Goal: Task Accomplishment & Management: Complete application form

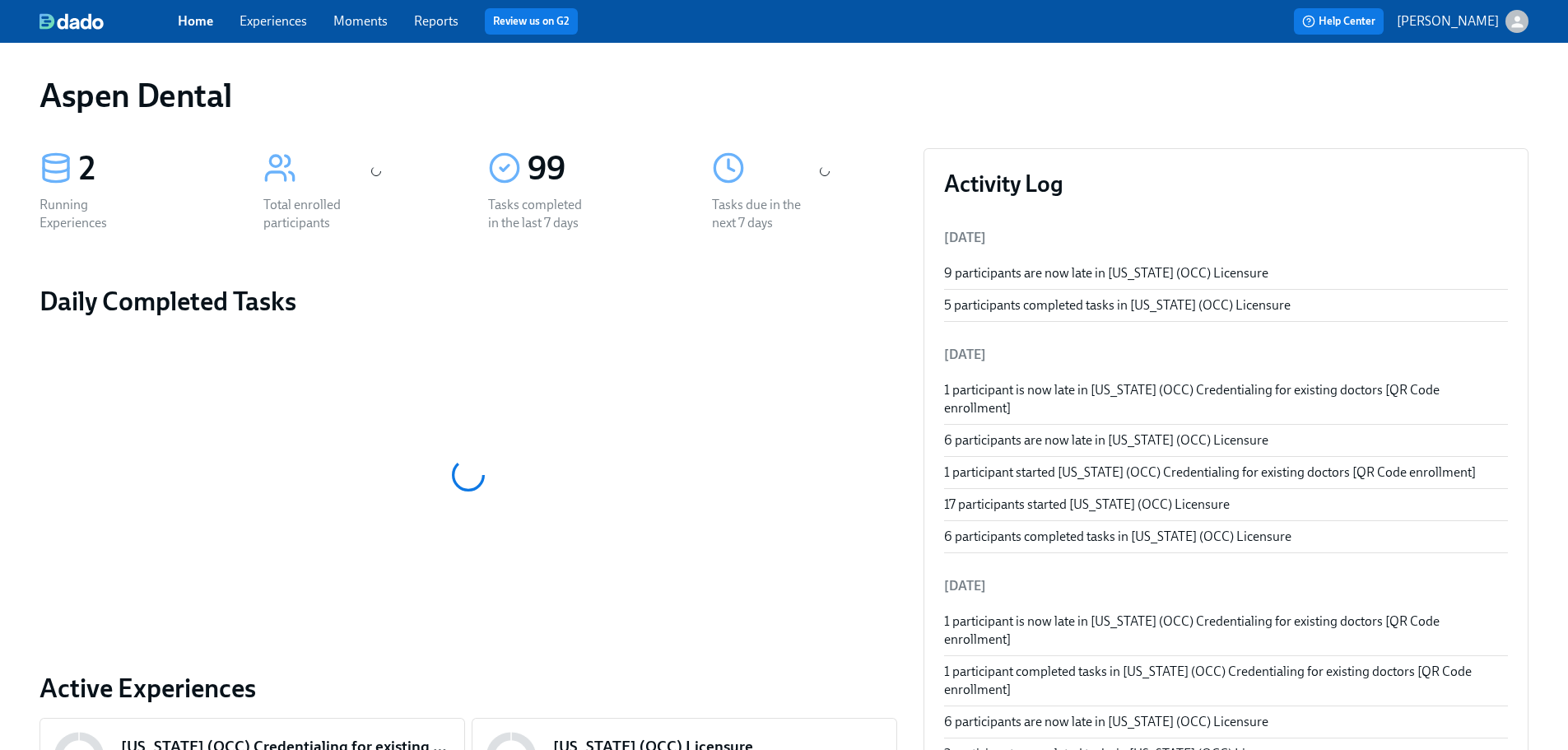
click at [435, 27] on link "Reports" at bounding box center [435, 21] width 44 height 16
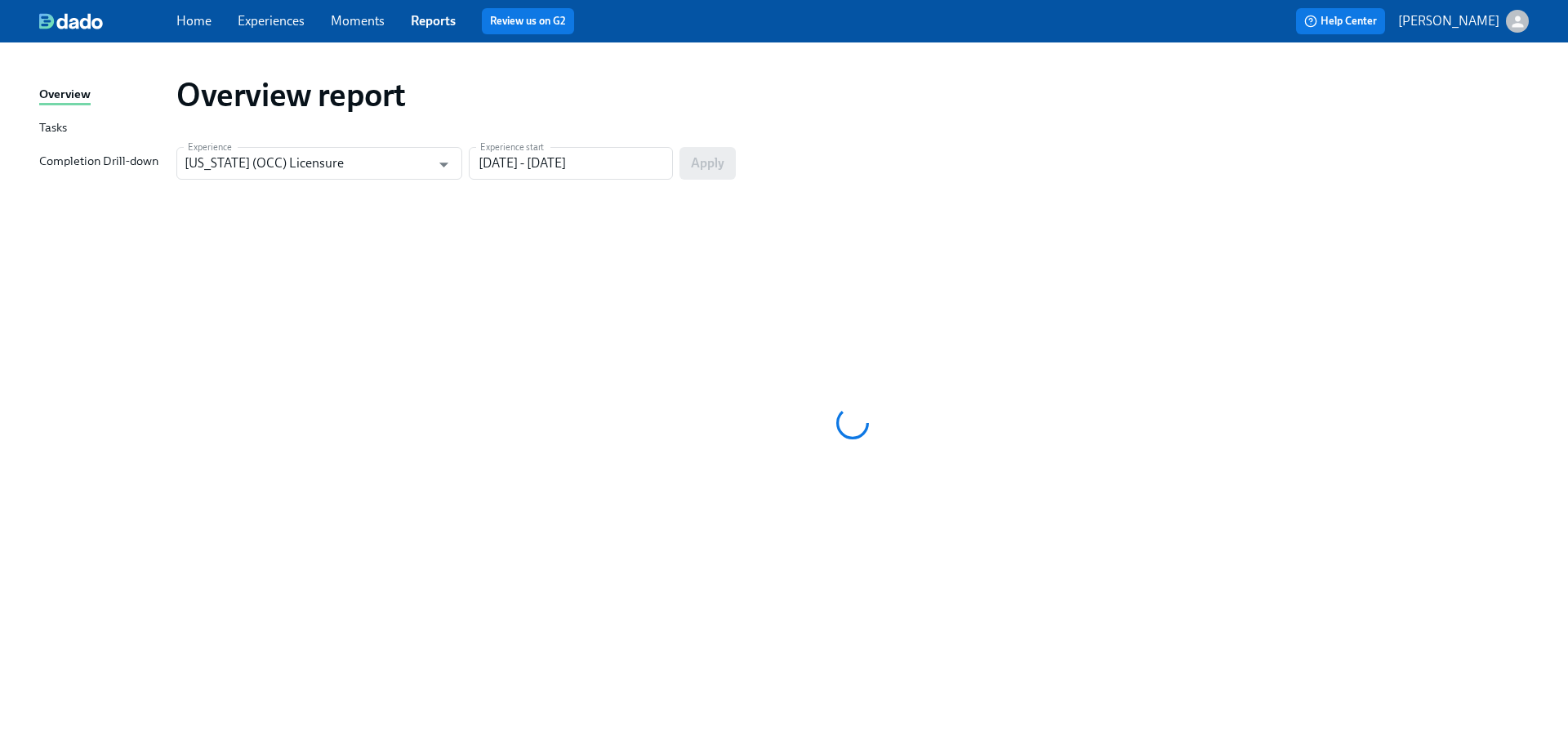
click at [115, 161] on div "Completion Drill-down" at bounding box center [99, 162] width 119 height 21
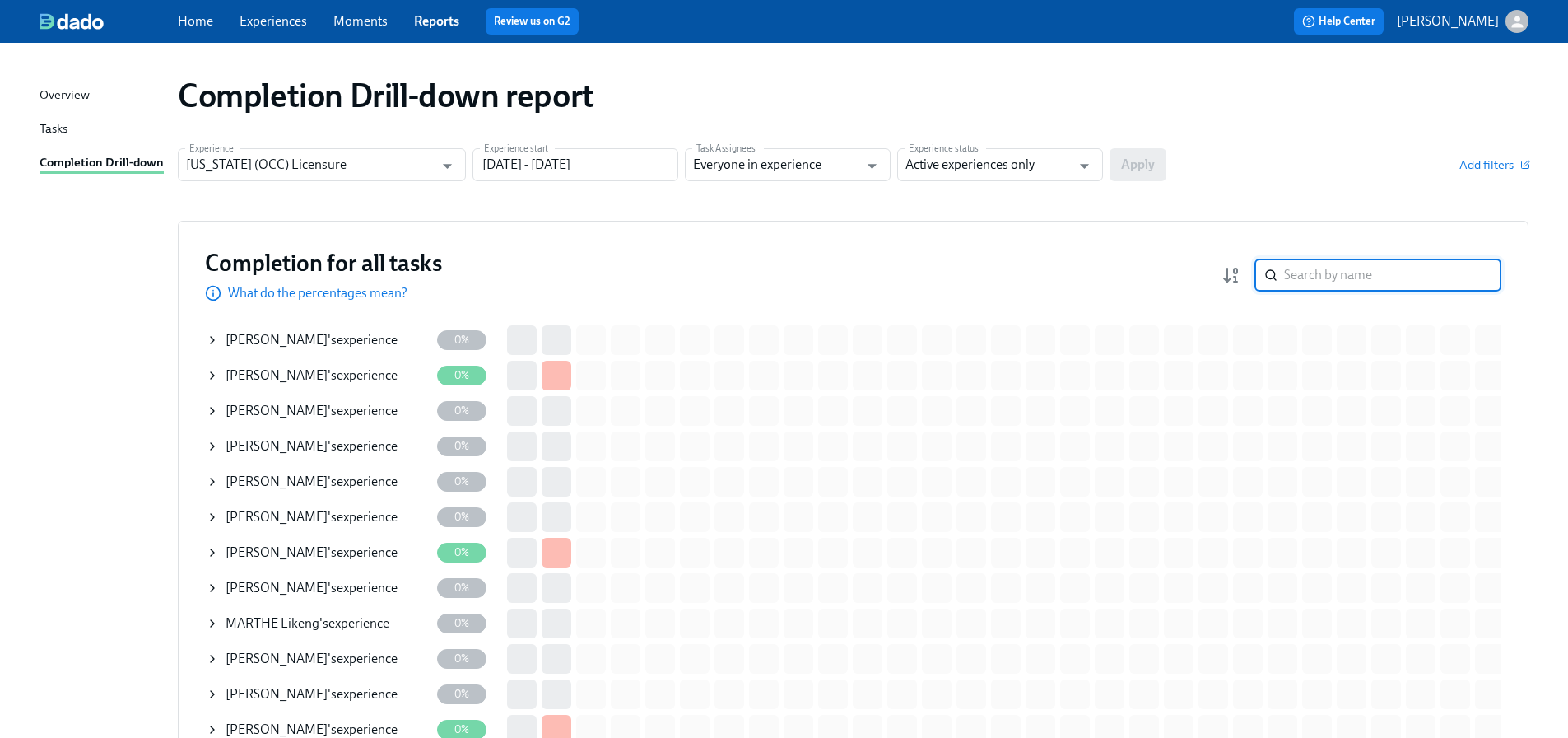
click at [1322, 279] on input "search" at bounding box center [1392, 275] width 217 height 33
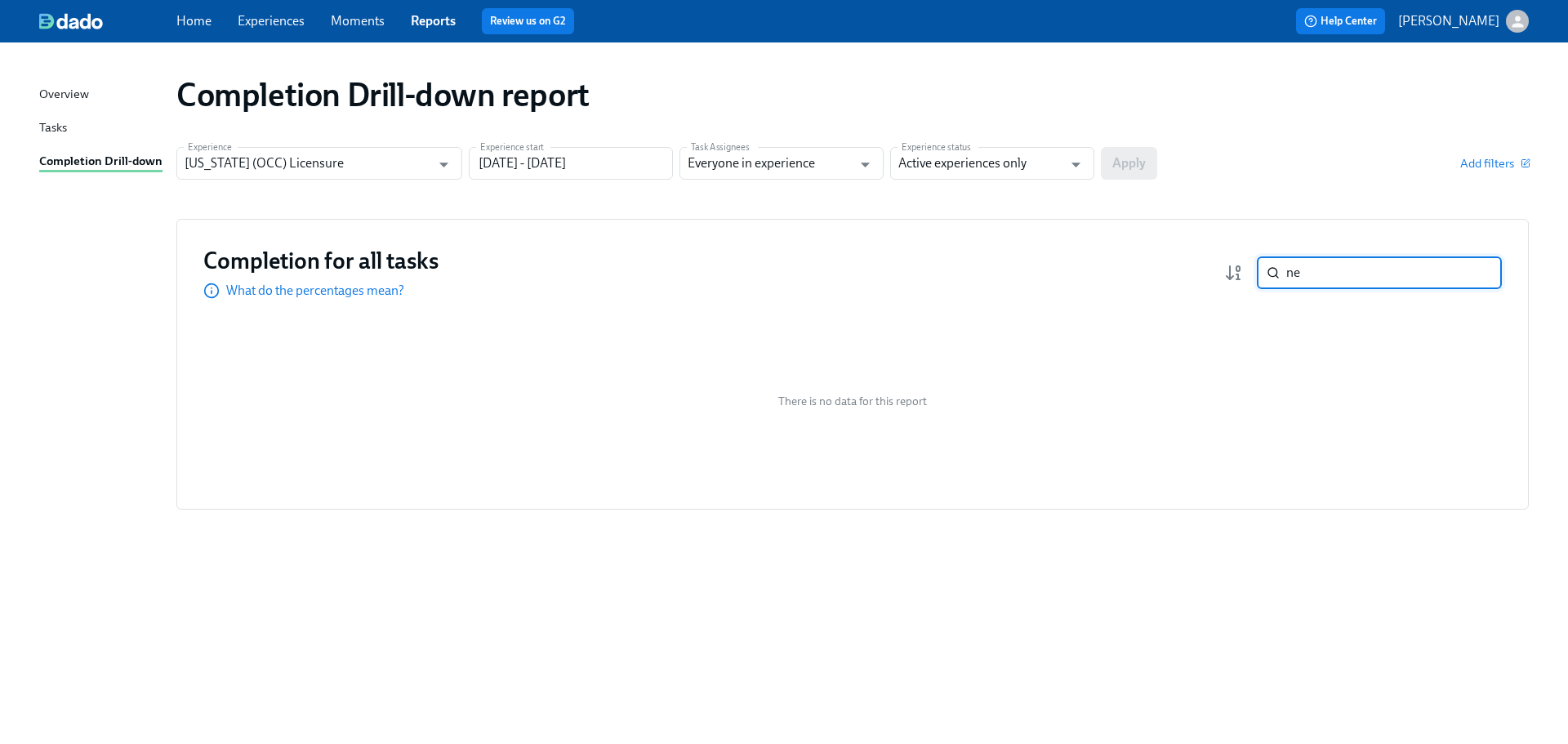
type input "n"
click at [1323, 182] on section "Experience [US_STATE] (OCC) Licensure Experience Experience start [DATE] - [DAT…" at bounding box center [853, 170] width 1353 height 46
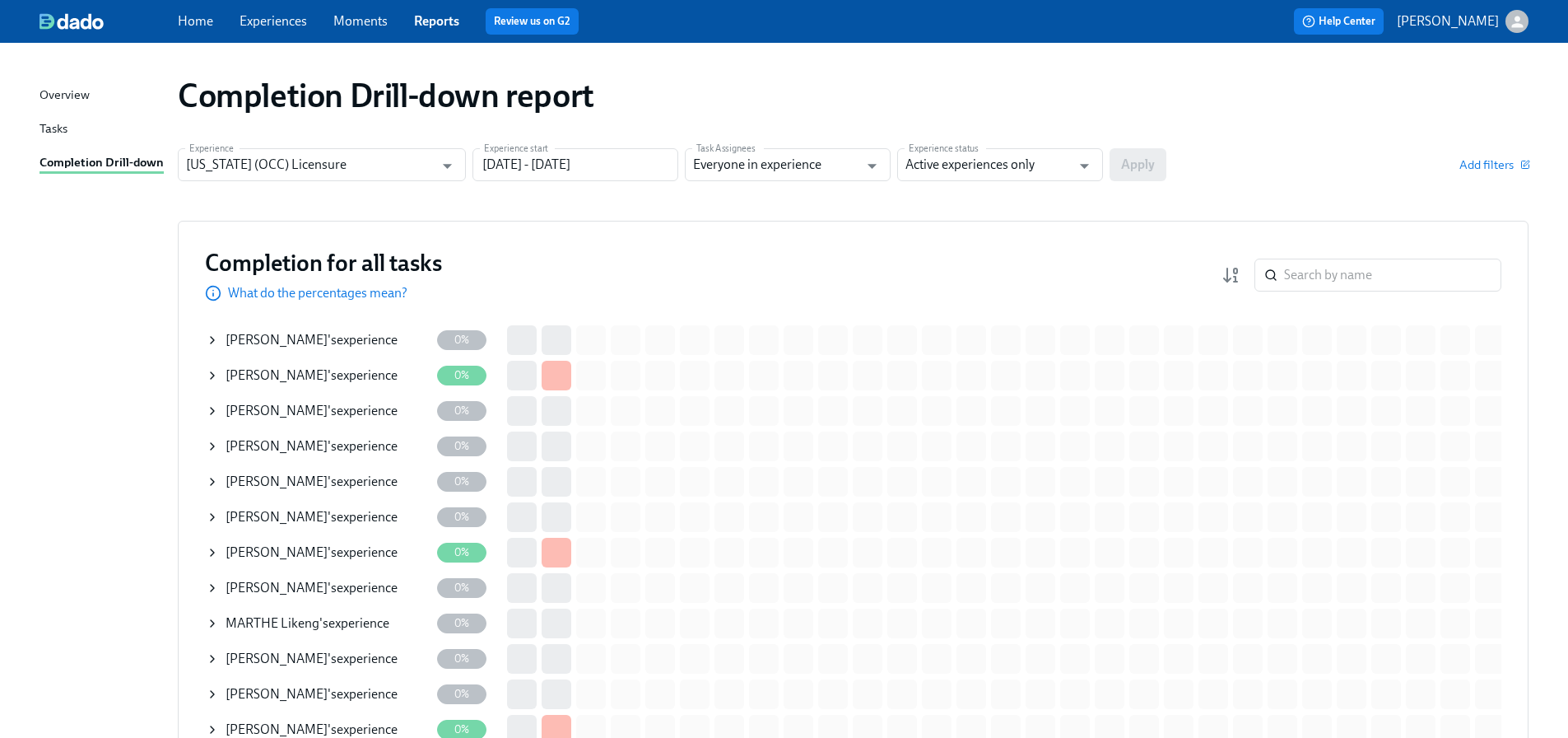
click at [202, 22] on link "Home" at bounding box center [196, 21] width 36 height 16
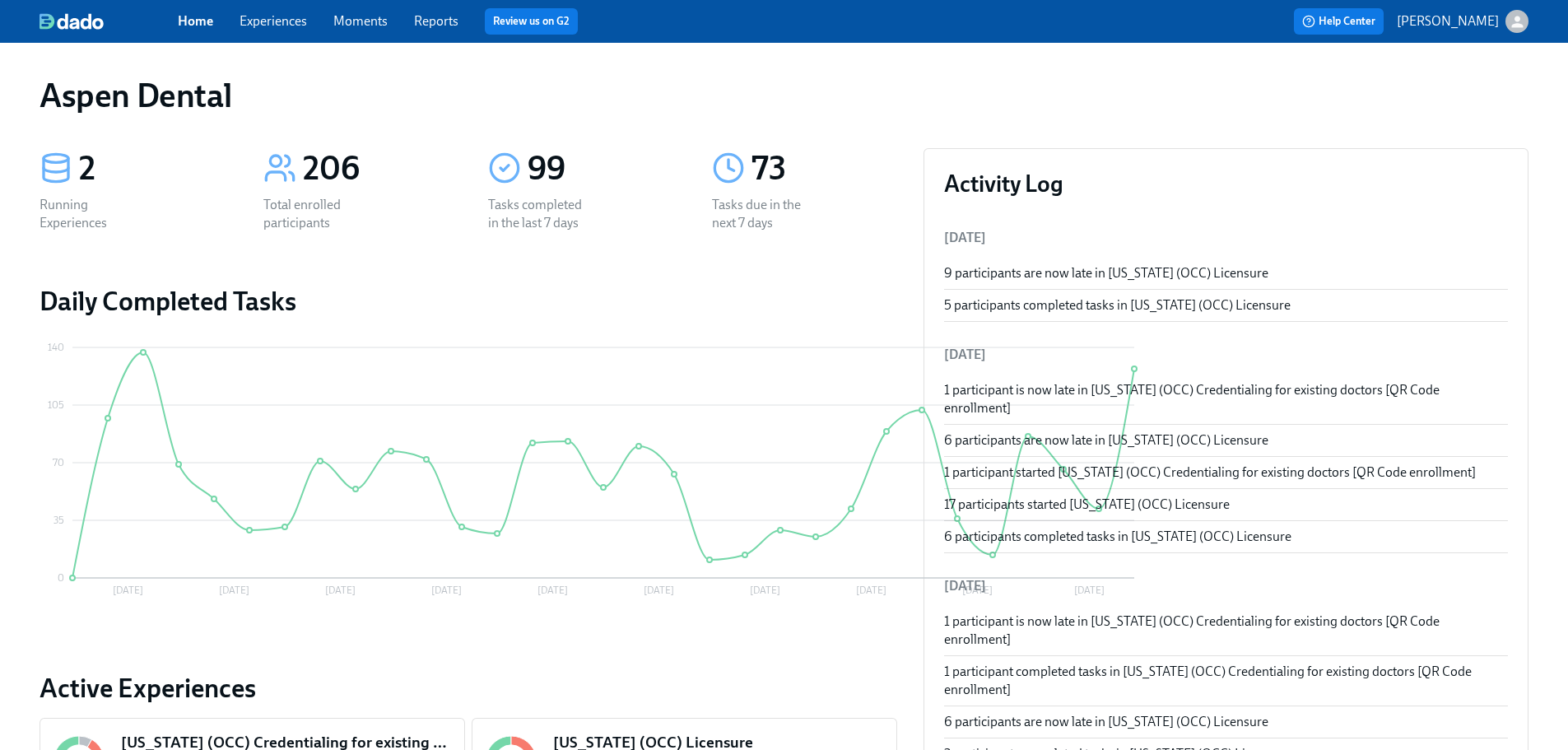
scroll to position [164, 0]
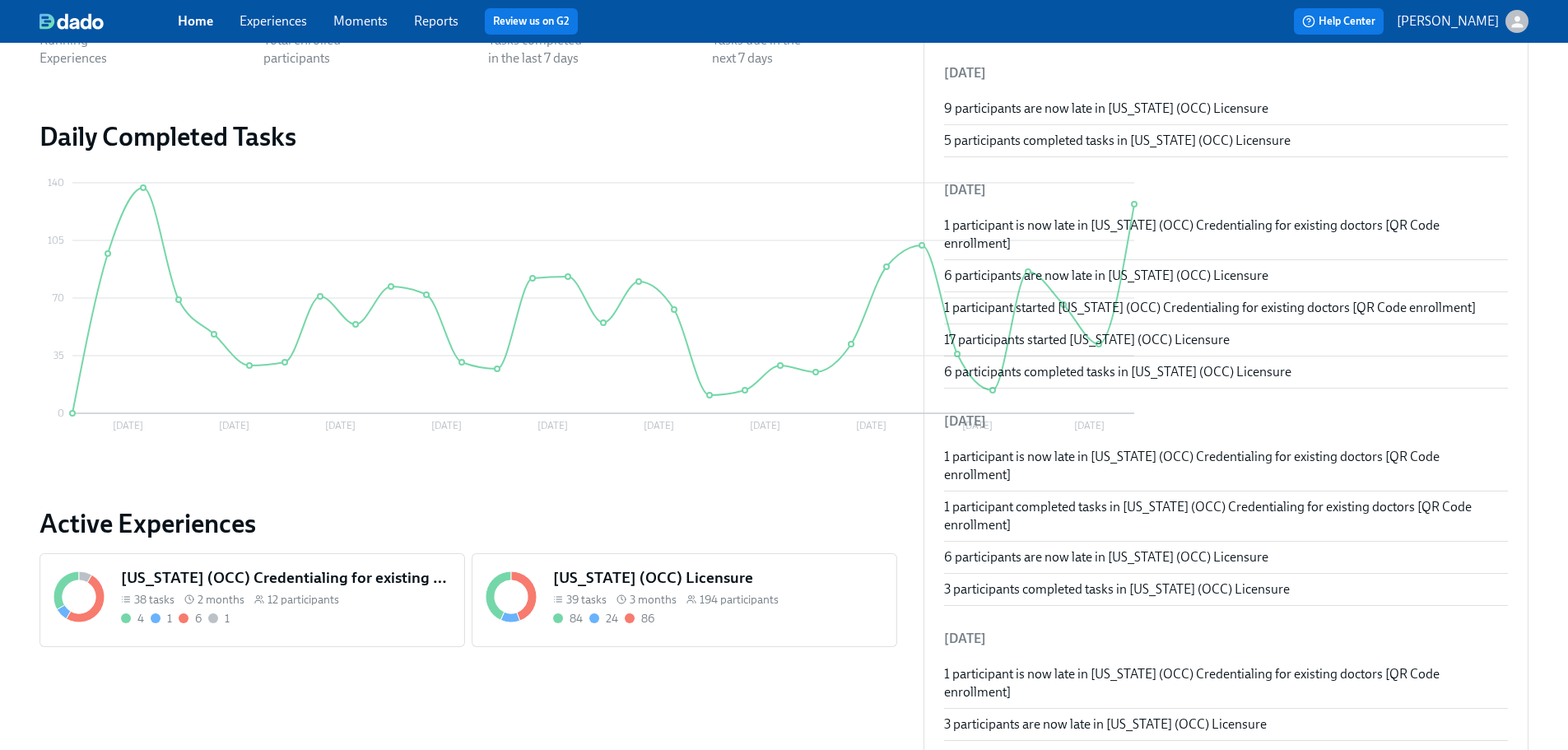
click at [624, 576] on h5 "[US_STATE] (OCC) Licensure" at bounding box center [717, 577] width 330 height 22
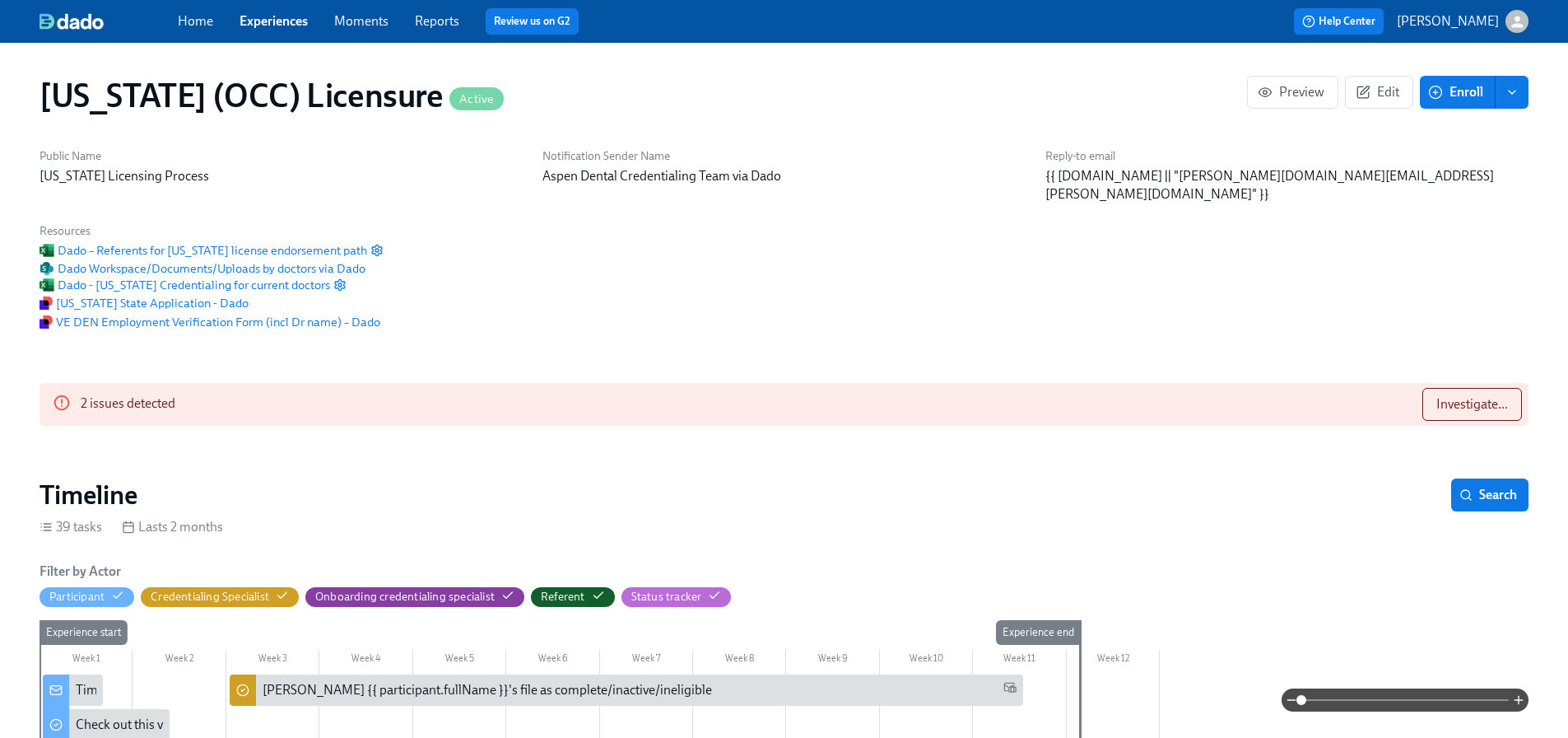
scroll to position [0, 23470]
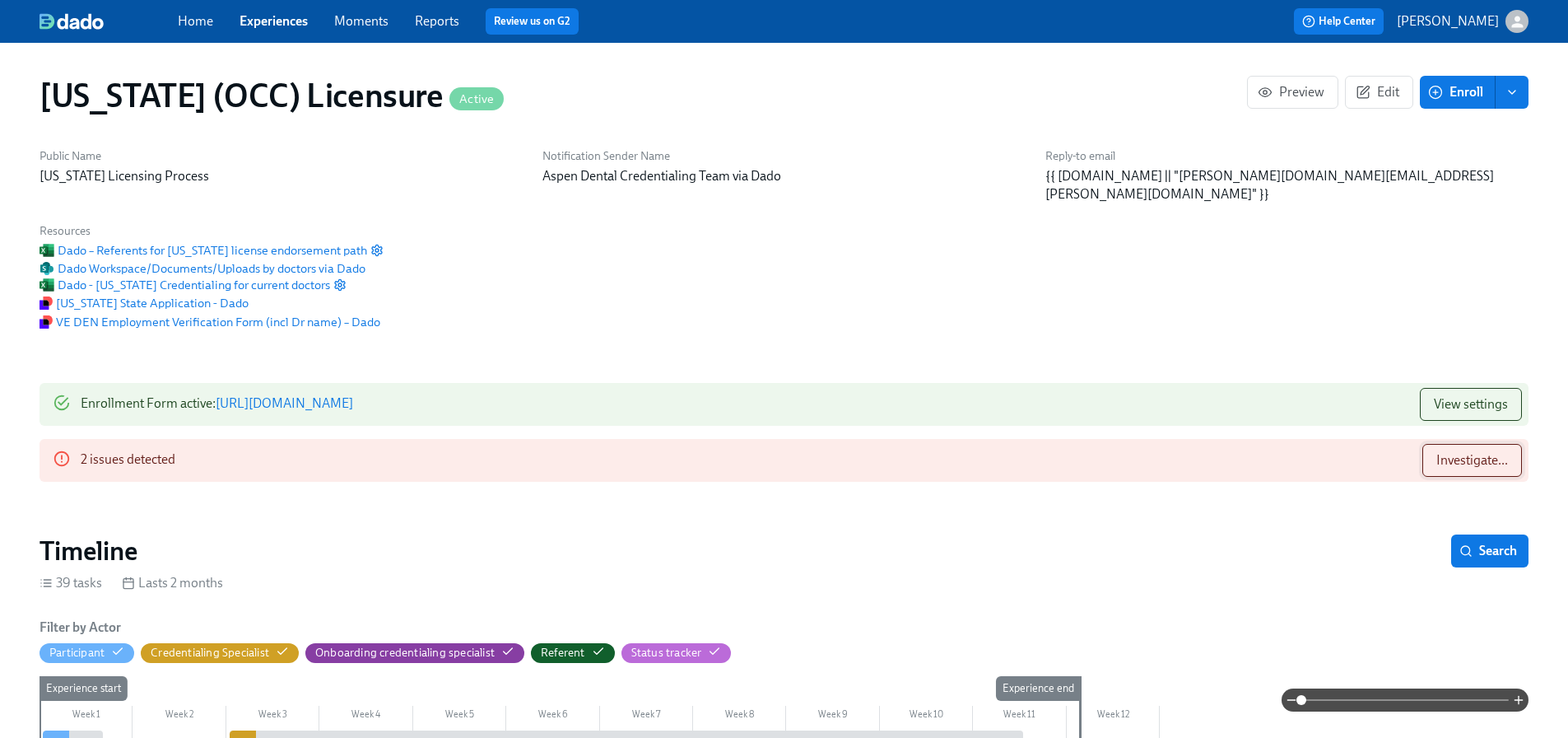
click at [1444, 452] on span "Investigate..." at bounding box center [1472, 461] width 71 height 17
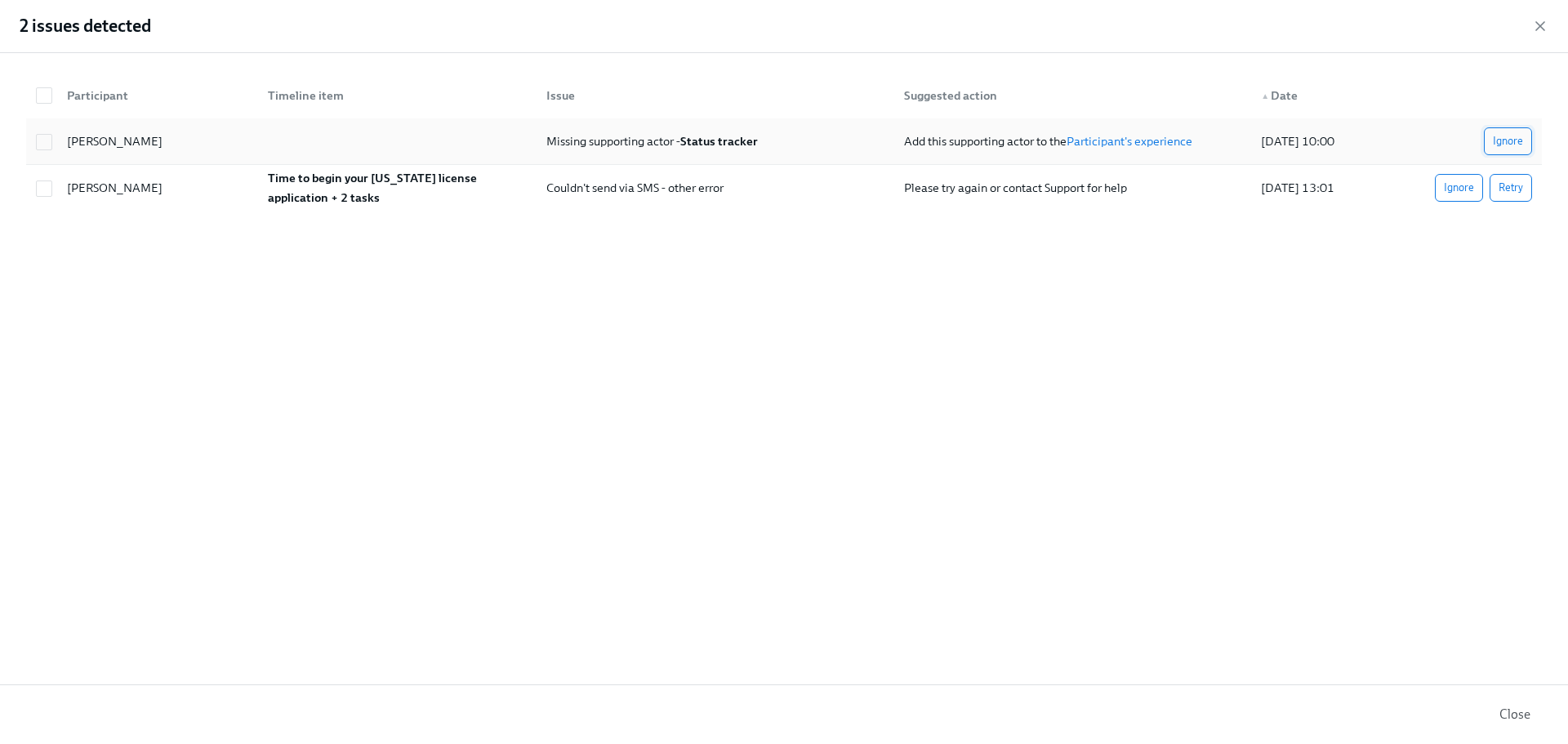
click at [1512, 144] on span "Ignore" at bounding box center [1508, 142] width 30 height 17
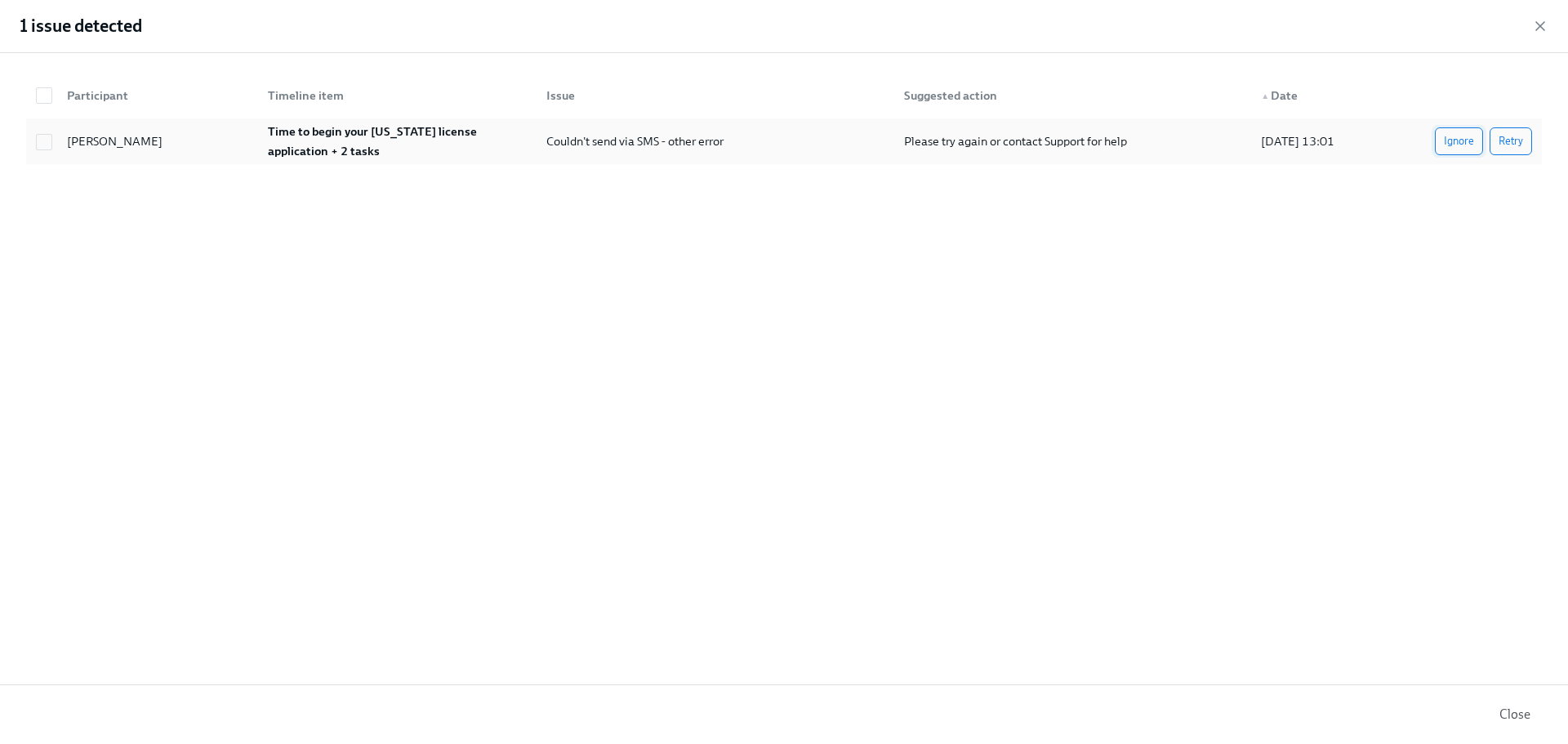
click at [1464, 145] on span "Ignore" at bounding box center [1459, 142] width 30 height 17
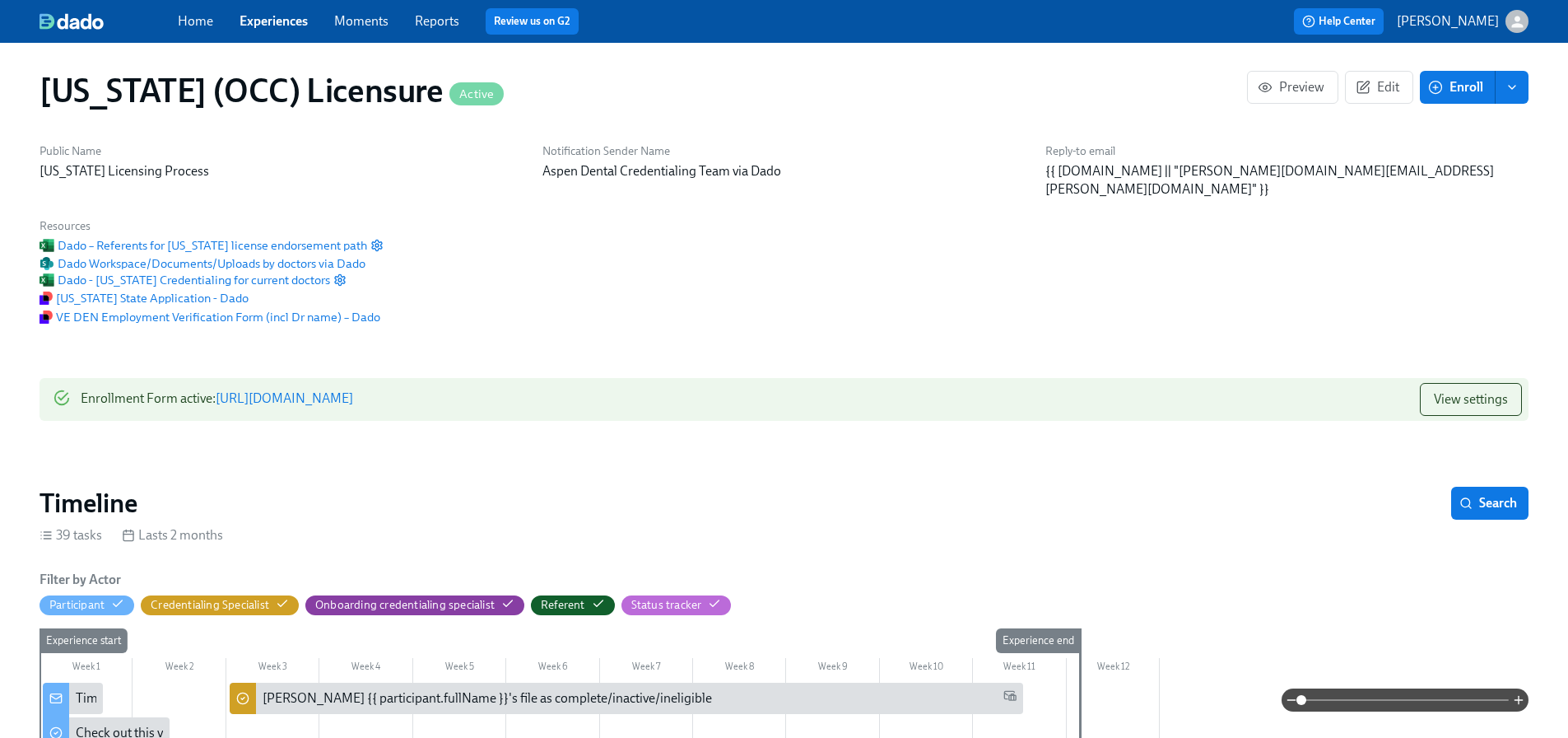
click at [1437, 88] on icon "button" at bounding box center [1435, 87] width 15 height 15
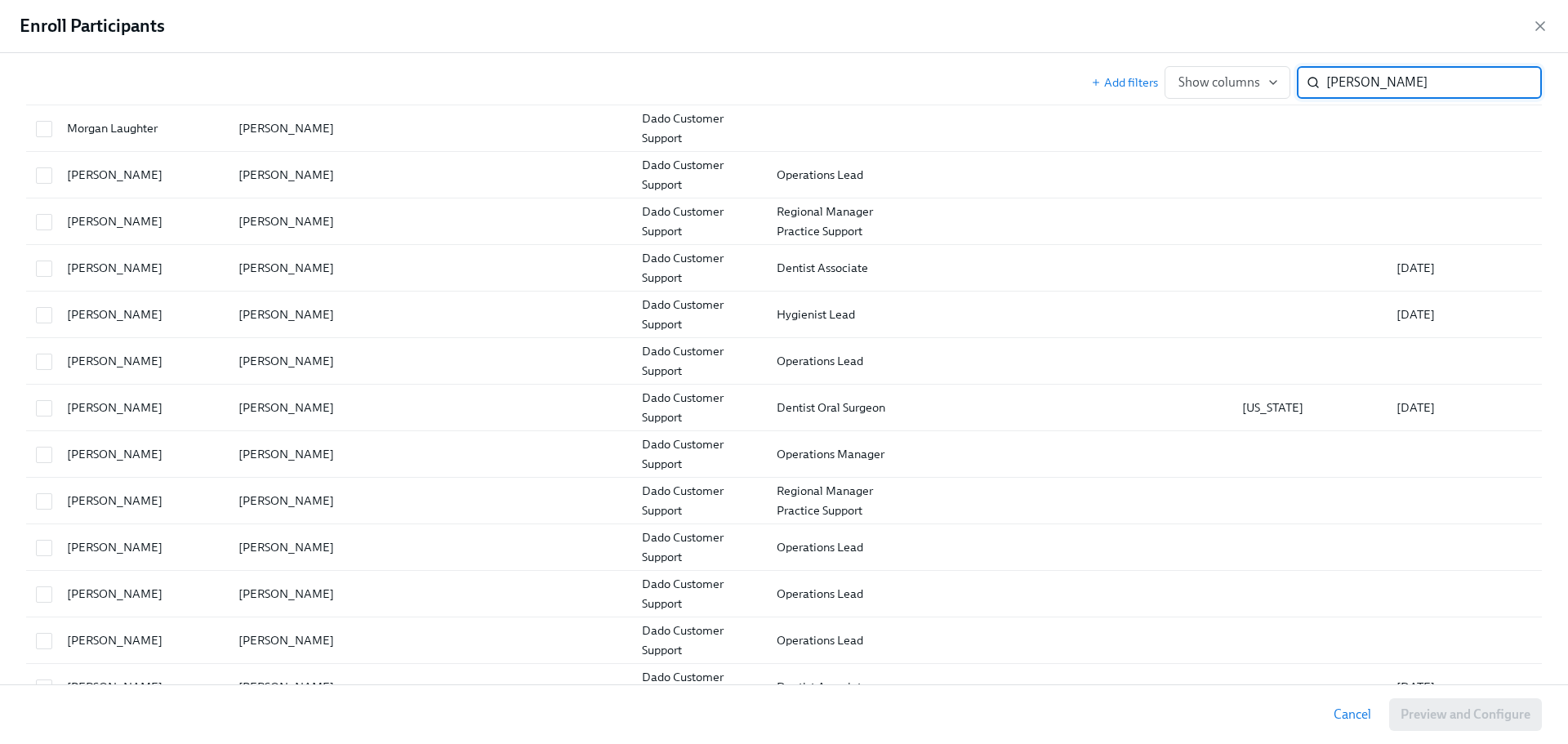
scroll to position [1225, 0]
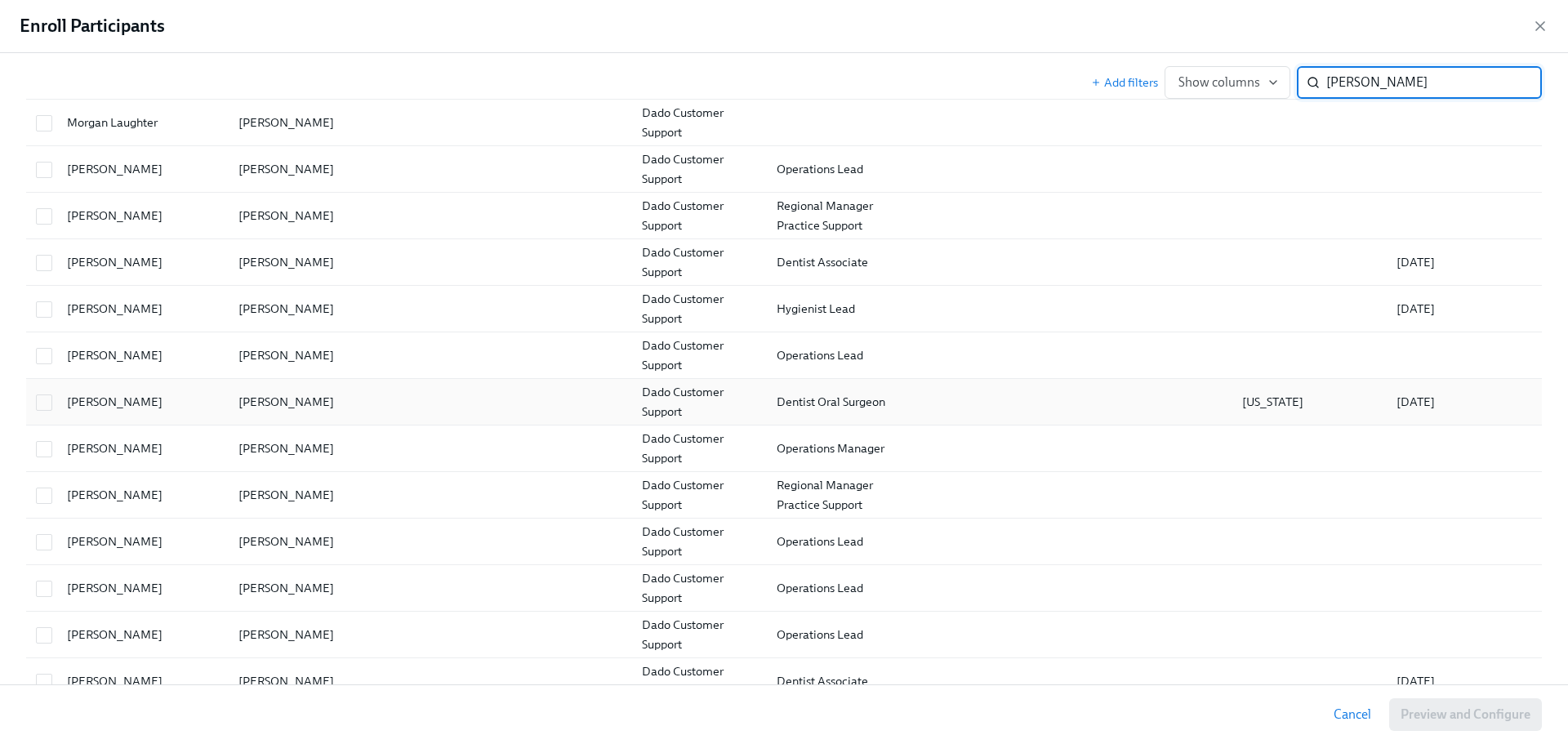
type input "[PERSON_NAME]"
click at [53, 401] on div at bounding box center [45, 401] width 30 height 18
checkbox input "true"
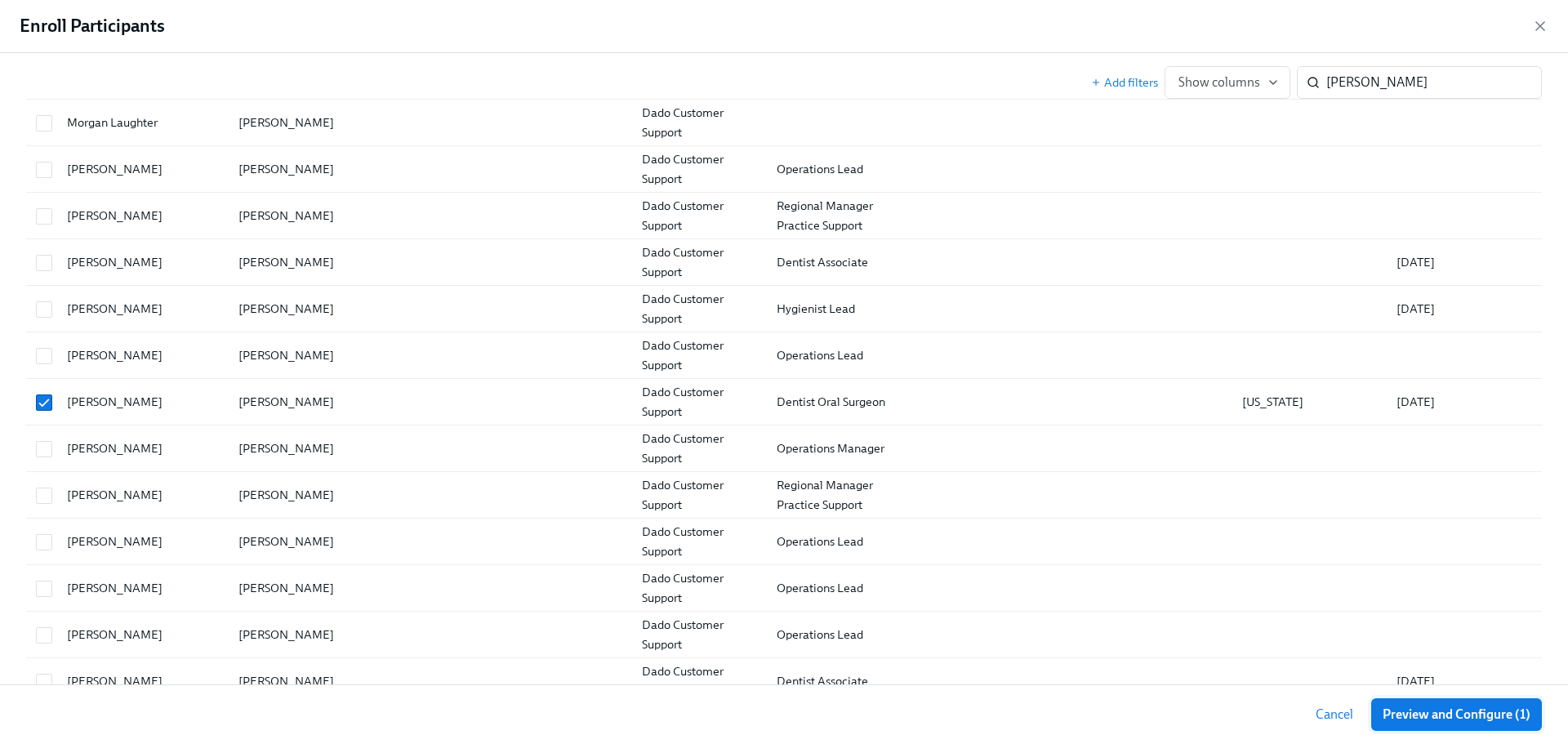
click at [1432, 723] on button "Preview and Configure (1)" at bounding box center [1456, 714] width 171 height 33
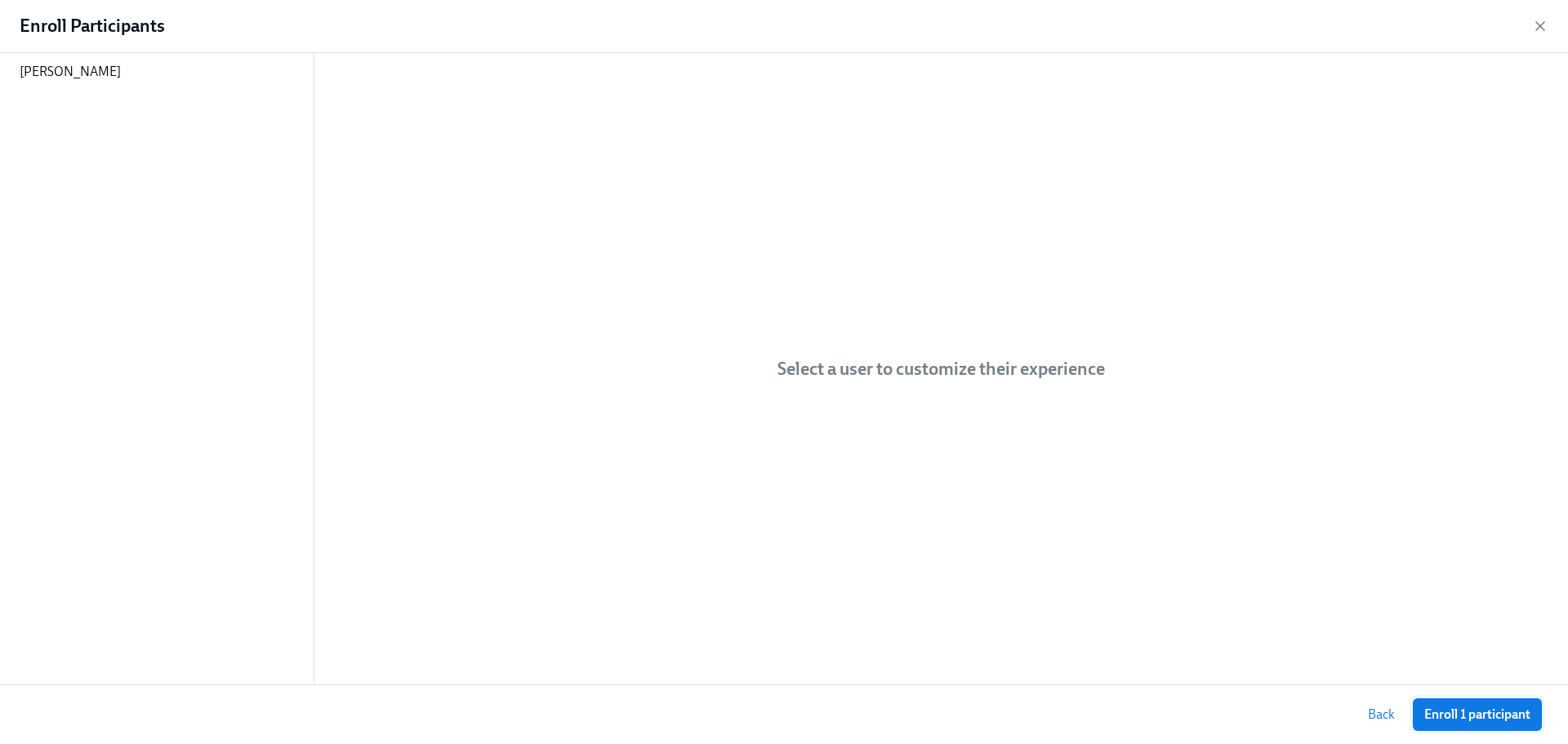
click at [1439, 719] on span "Enroll 1 participant" at bounding box center [1478, 714] width 106 height 17
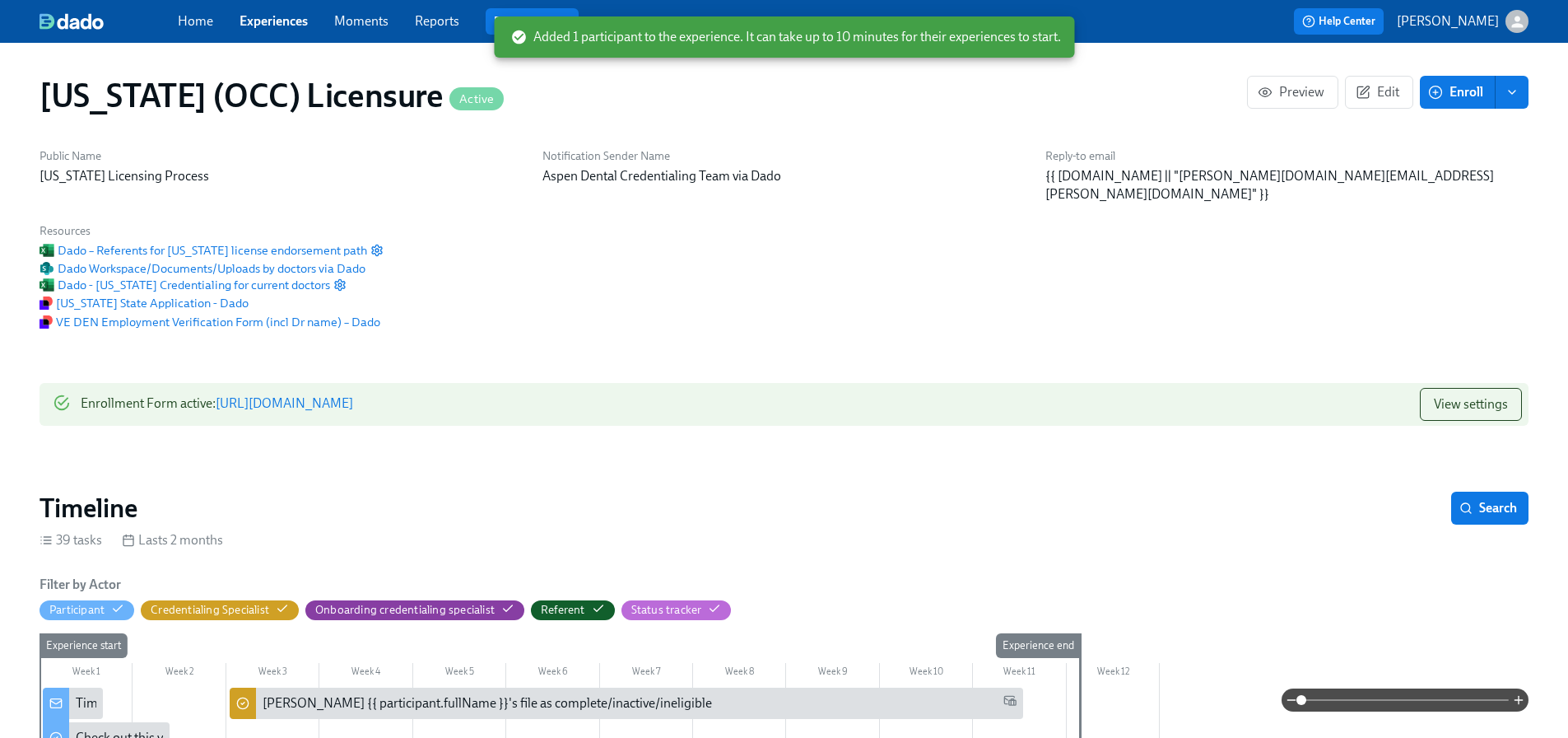
scroll to position [0, 23731]
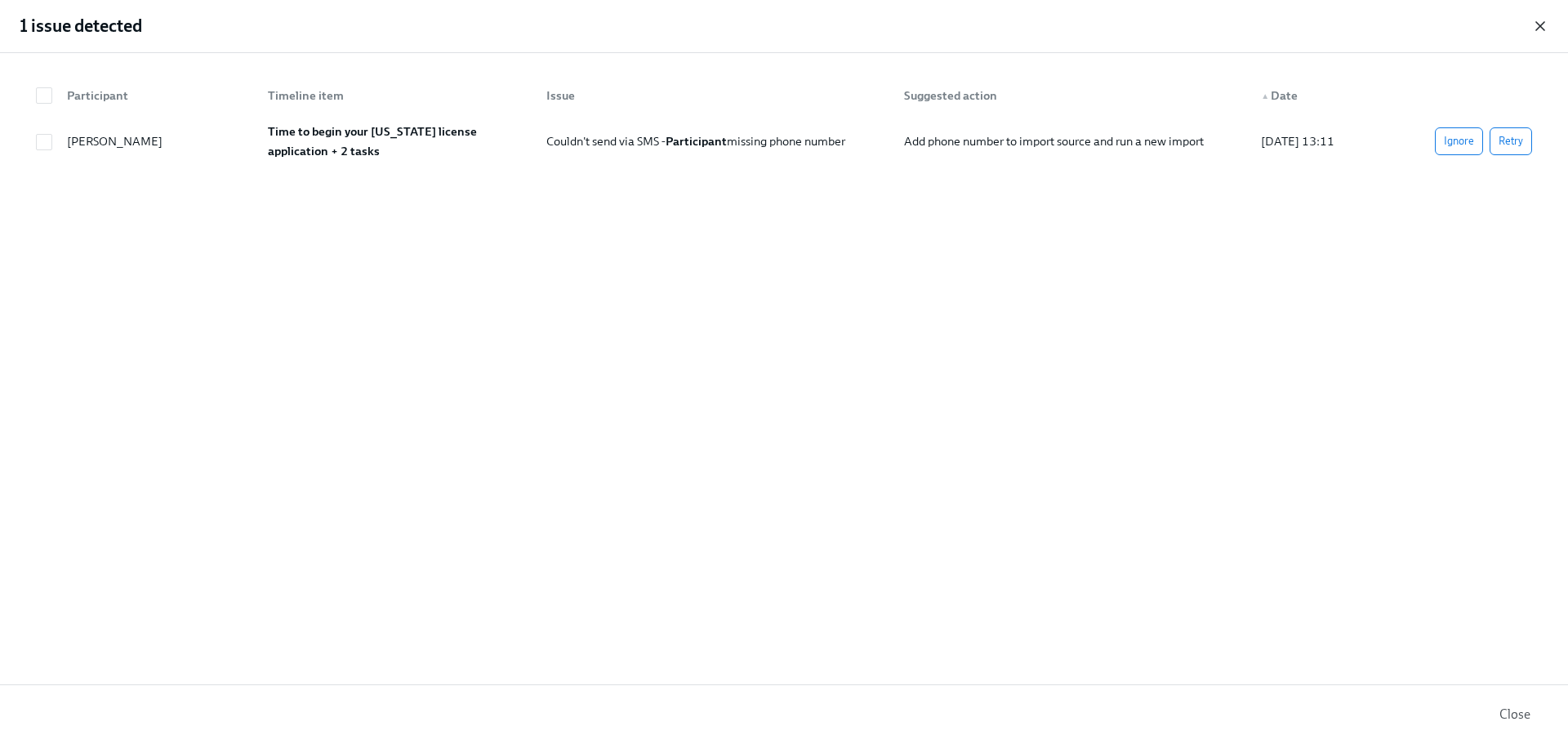
click at [1545, 25] on icon "button" at bounding box center [1541, 26] width 17 height 17
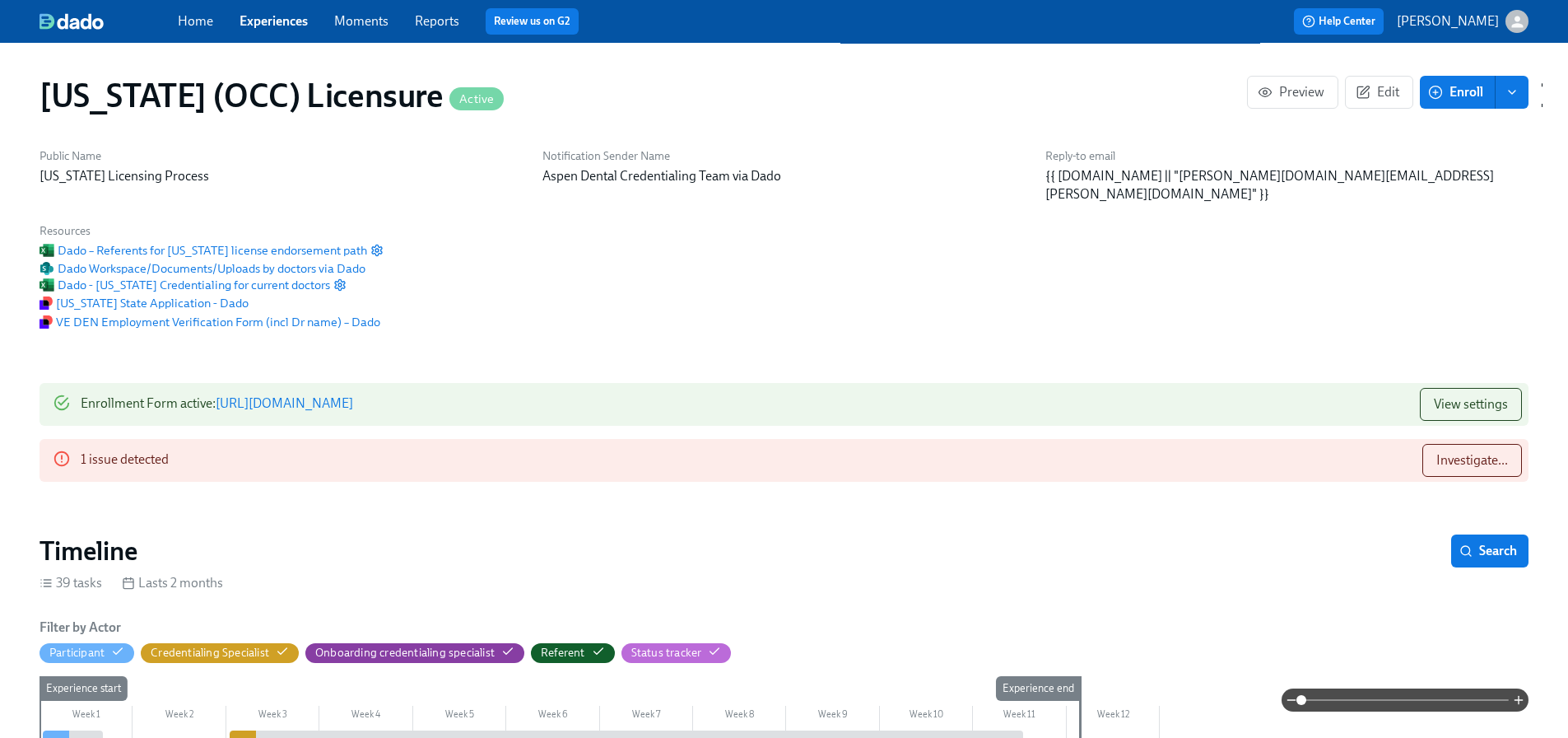
scroll to position [0, 23718]
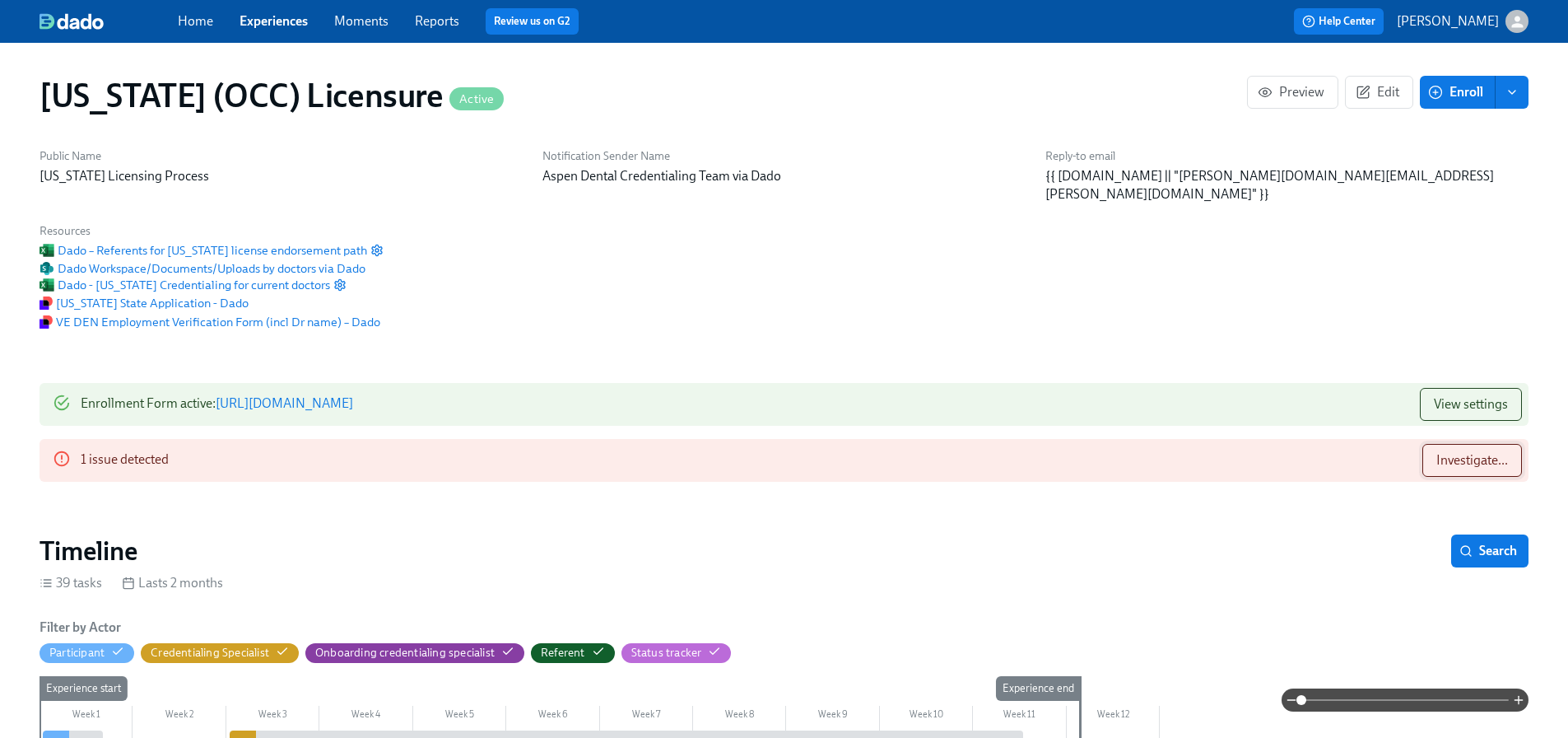
click at [1467, 452] on span "Investigate..." at bounding box center [1472, 461] width 71 height 17
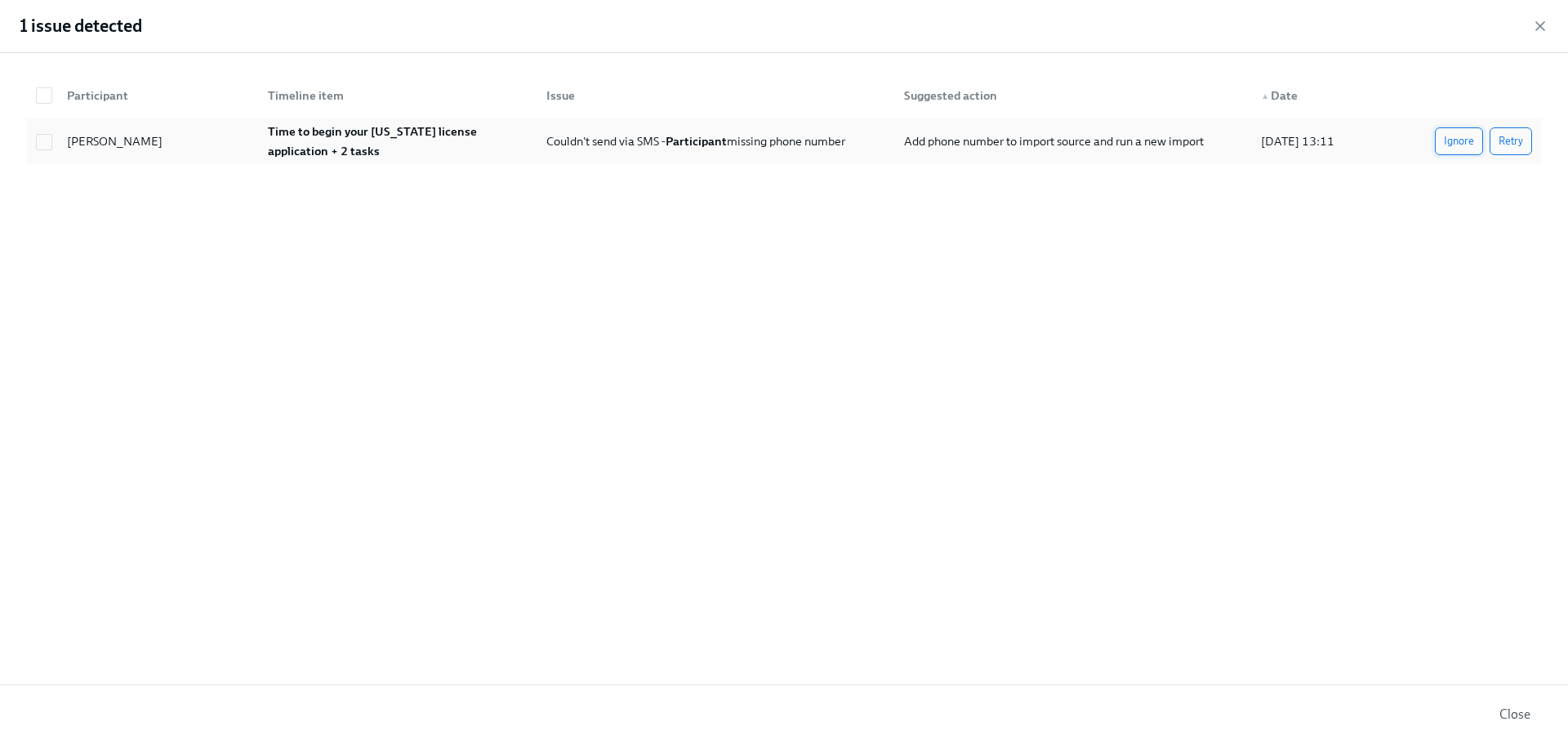
click at [1469, 141] on span "Ignore" at bounding box center [1459, 142] width 30 height 17
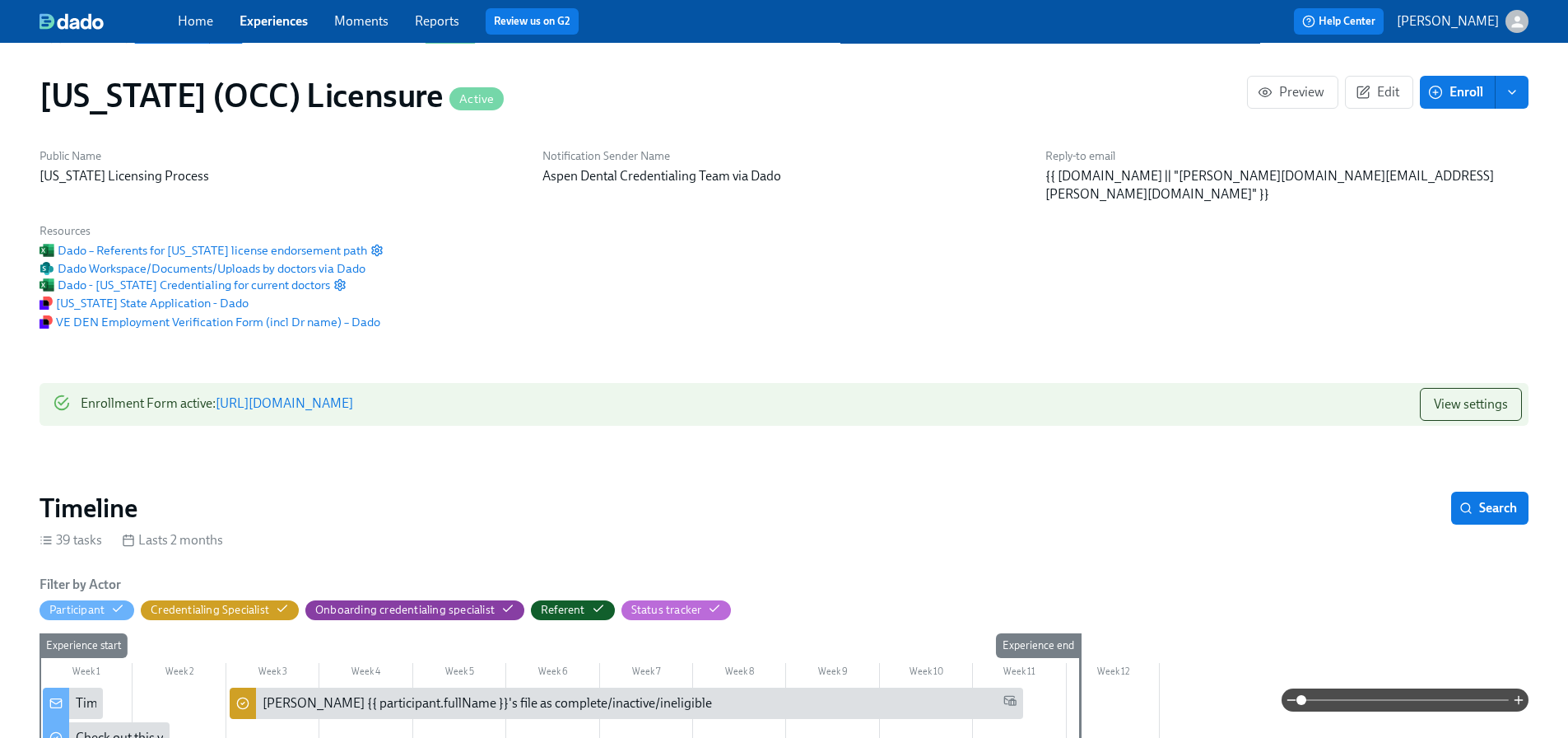
scroll to position [0, 23731]
drag, startPoint x: 427, startPoint y: 21, endPoint x: 425, endPoint y: 29, distance: 8.2
click at [427, 21] on link "Reports" at bounding box center [436, 21] width 44 height 16
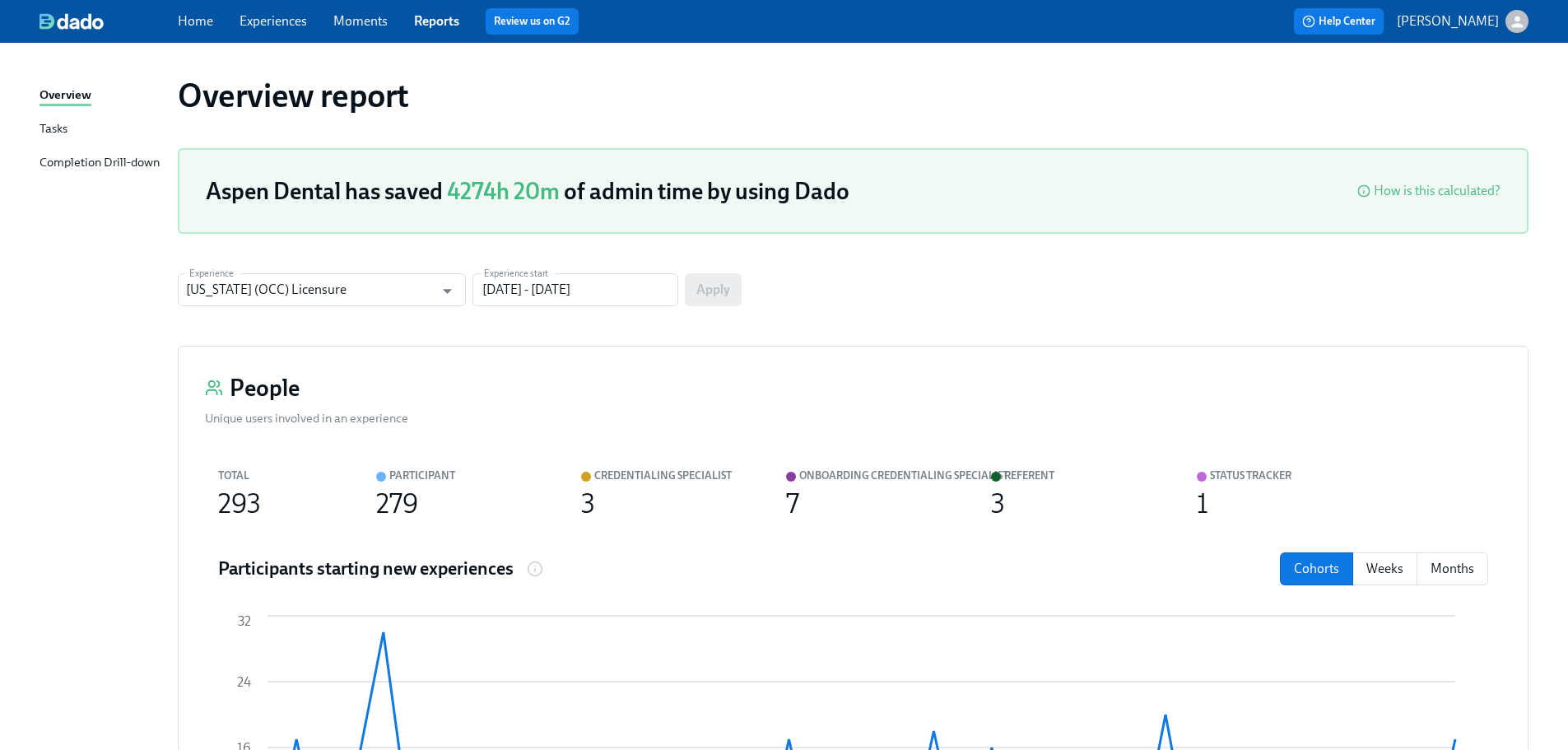
click at [130, 161] on div "Completion Drill-down" at bounding box center [100, 164] width 120 height 21
